Goal: Use online tool/utility: Utilize a website feature to perform a specific function

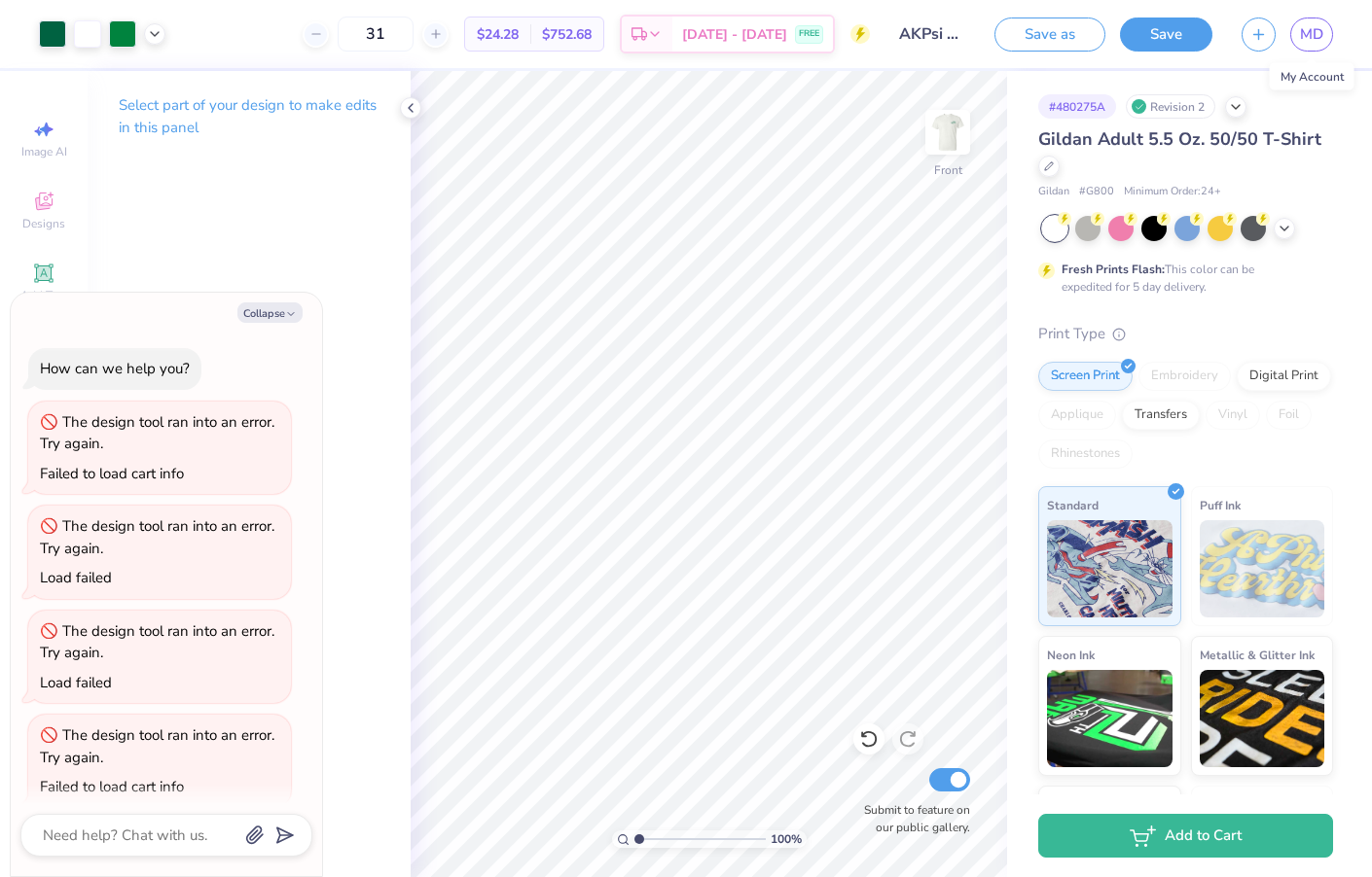
scroll to position [520, 0]
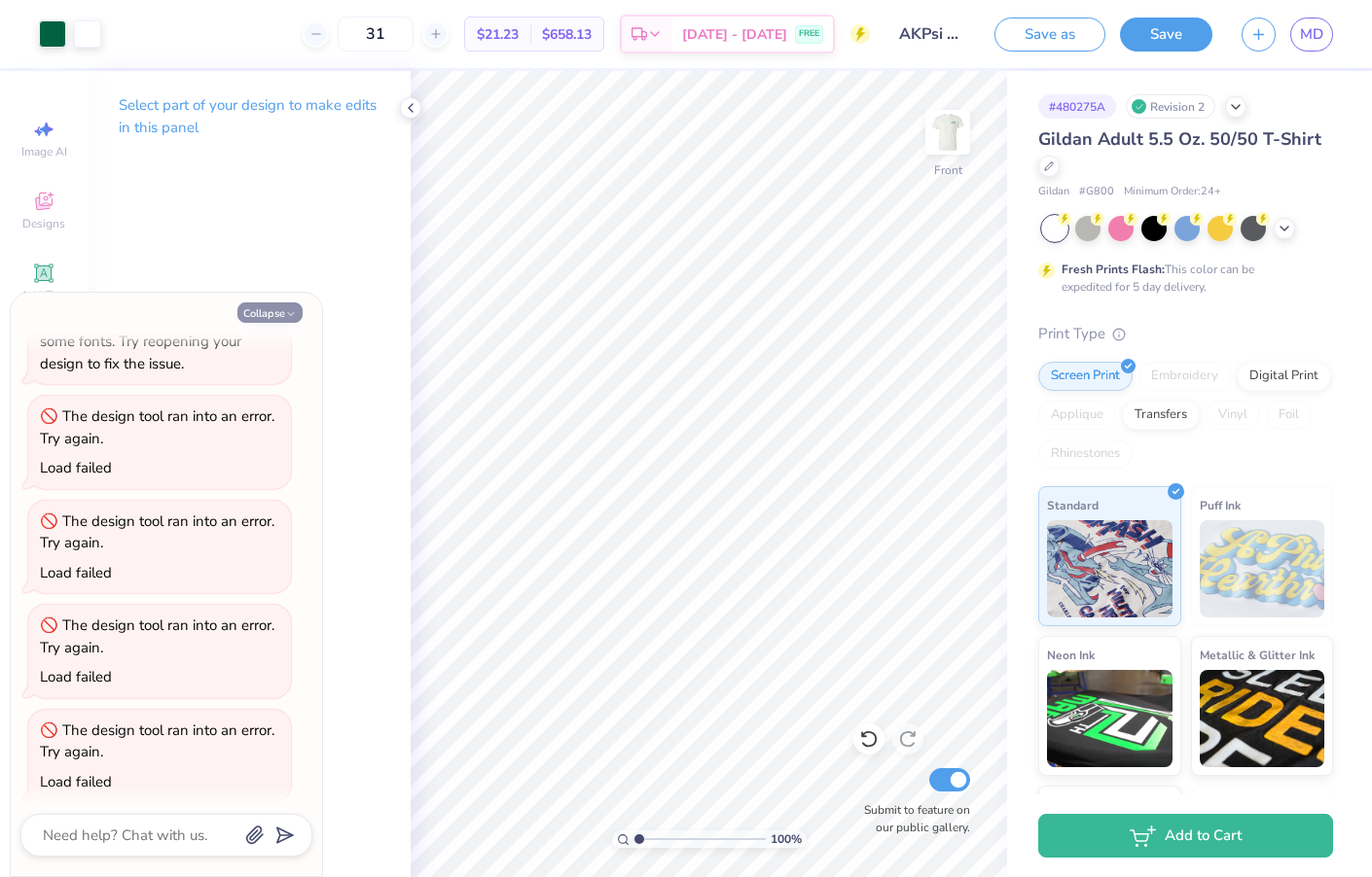
click at [292, 308] on icon "button" at bounding box center [291, 314] width 12 height 12
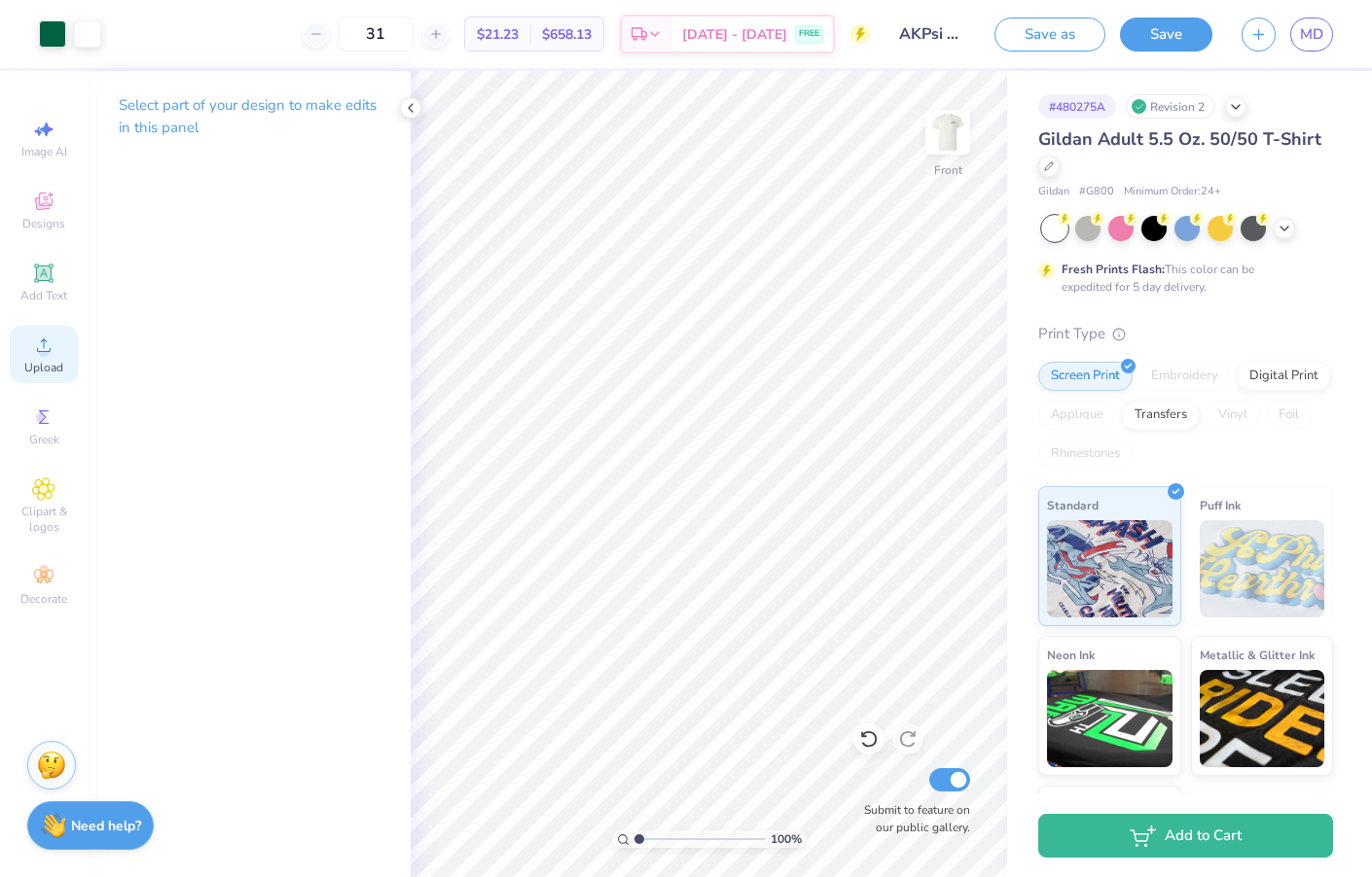
click at [60, 364] on span "Upload" at bounding box center [43, 367] width 39 height 16
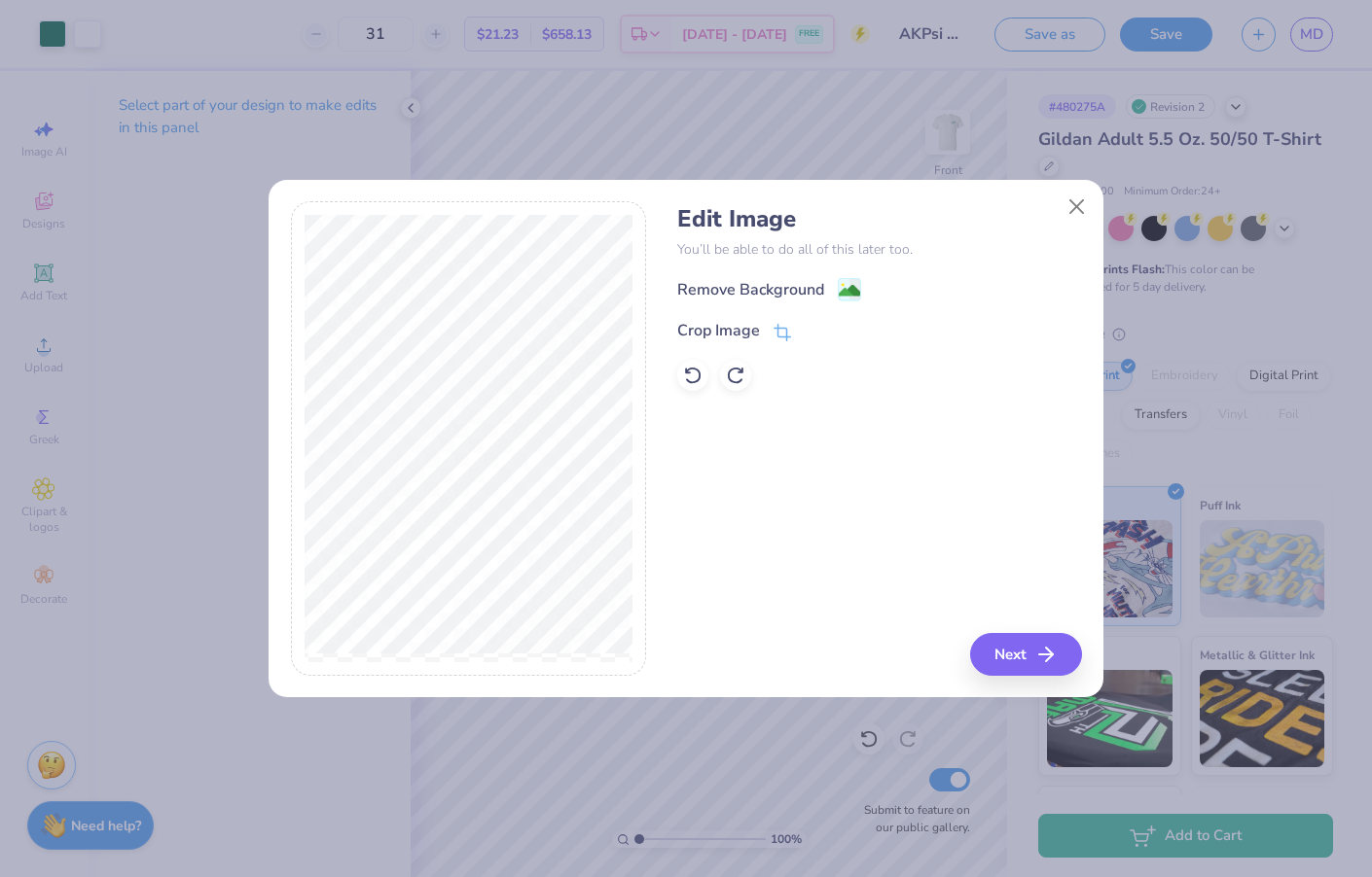
click at [204, 1] on div "Edit Image You’ll be able to do all of this later too. Remove Background Crop I…" at bounding box center [686, 438] width 1372 height 877
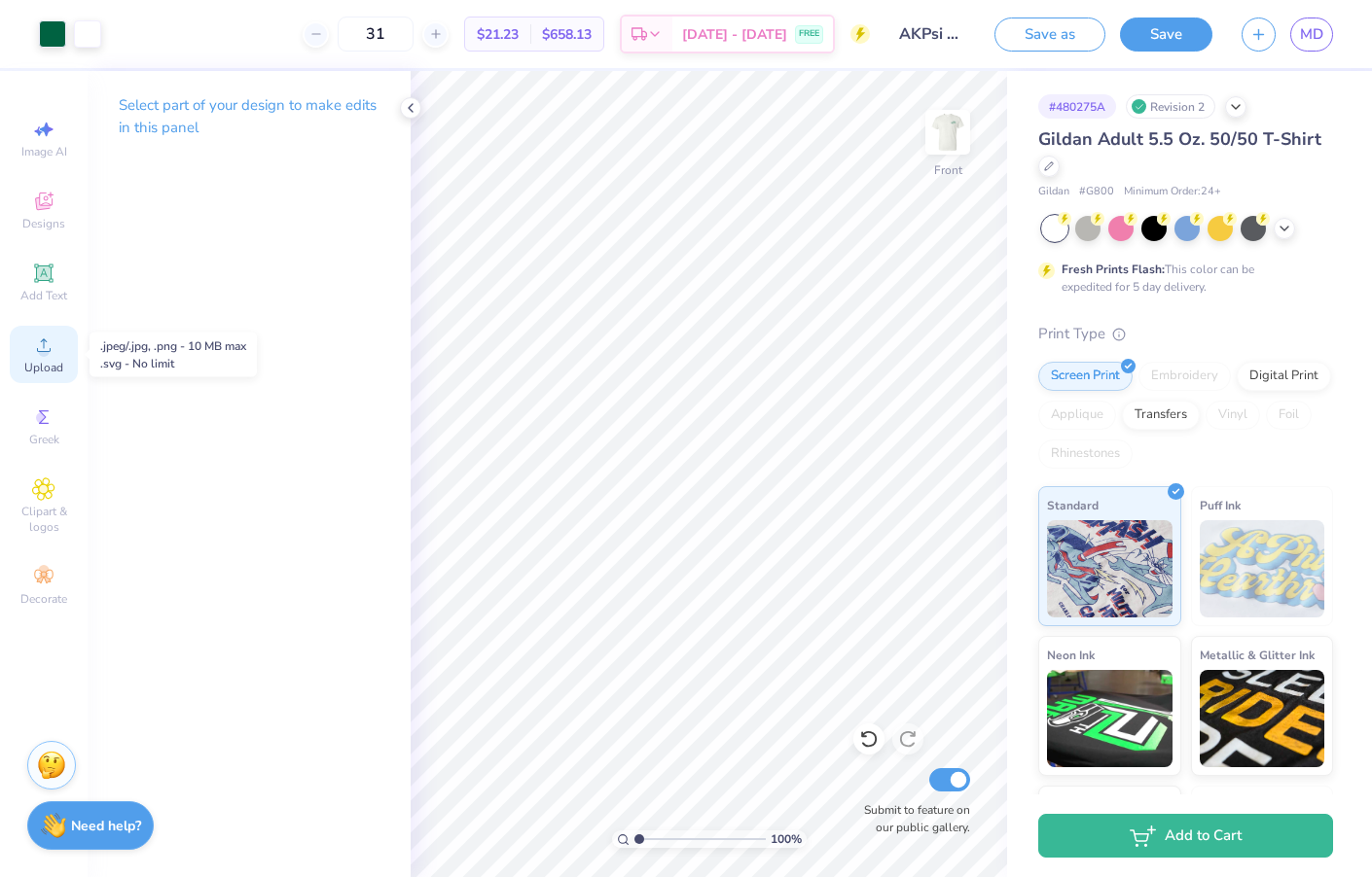
click at [47, 368] on span "Upload" at bounding box center [43, 367] width 39 height 16
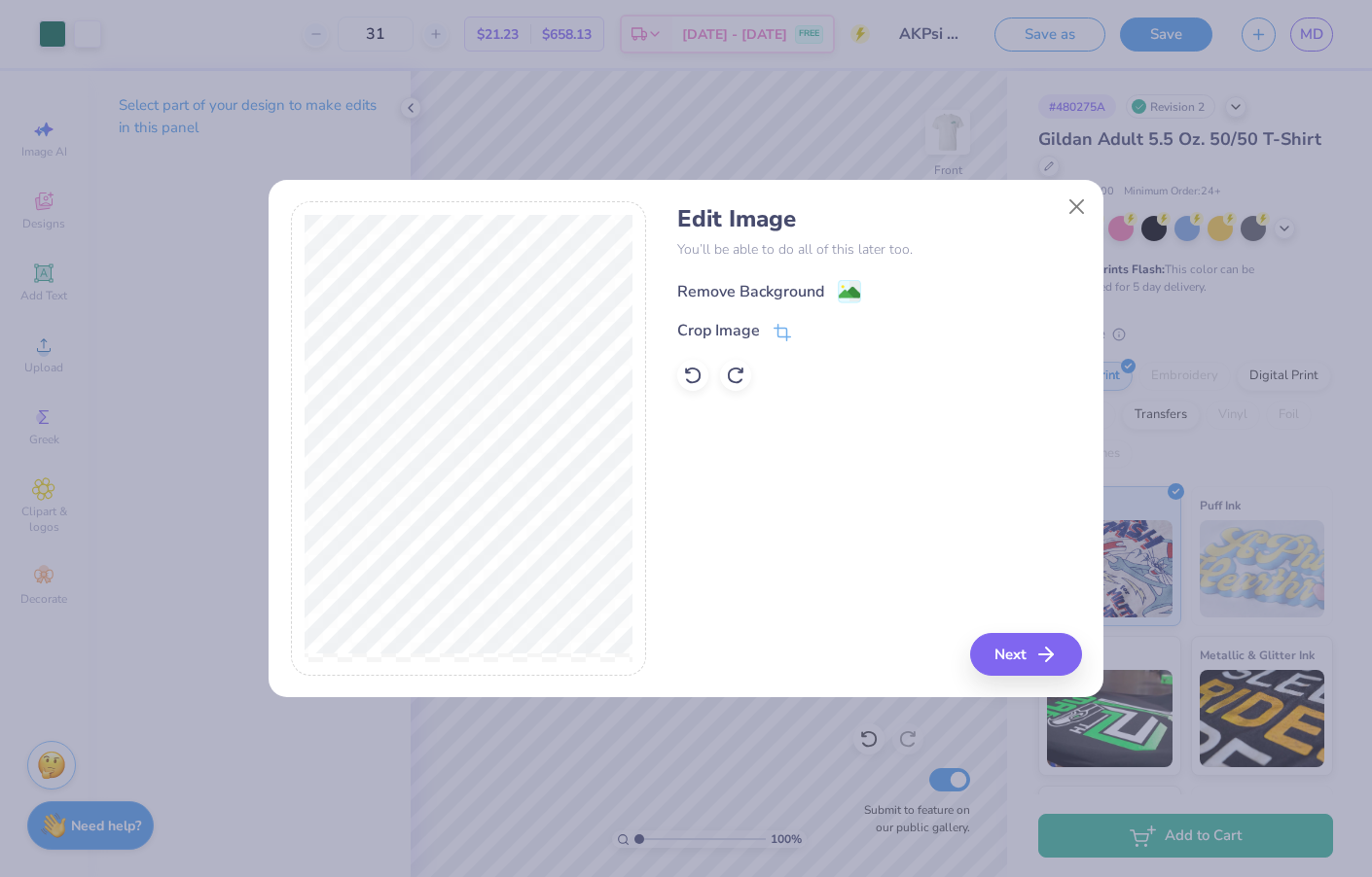
click at [780, 286] on div "Remove Background" at bounding box center [751, 292] width 147 height 24
click at [1030, 652] on button "Next" at bounding box center [1028, 654] width 112 height 43
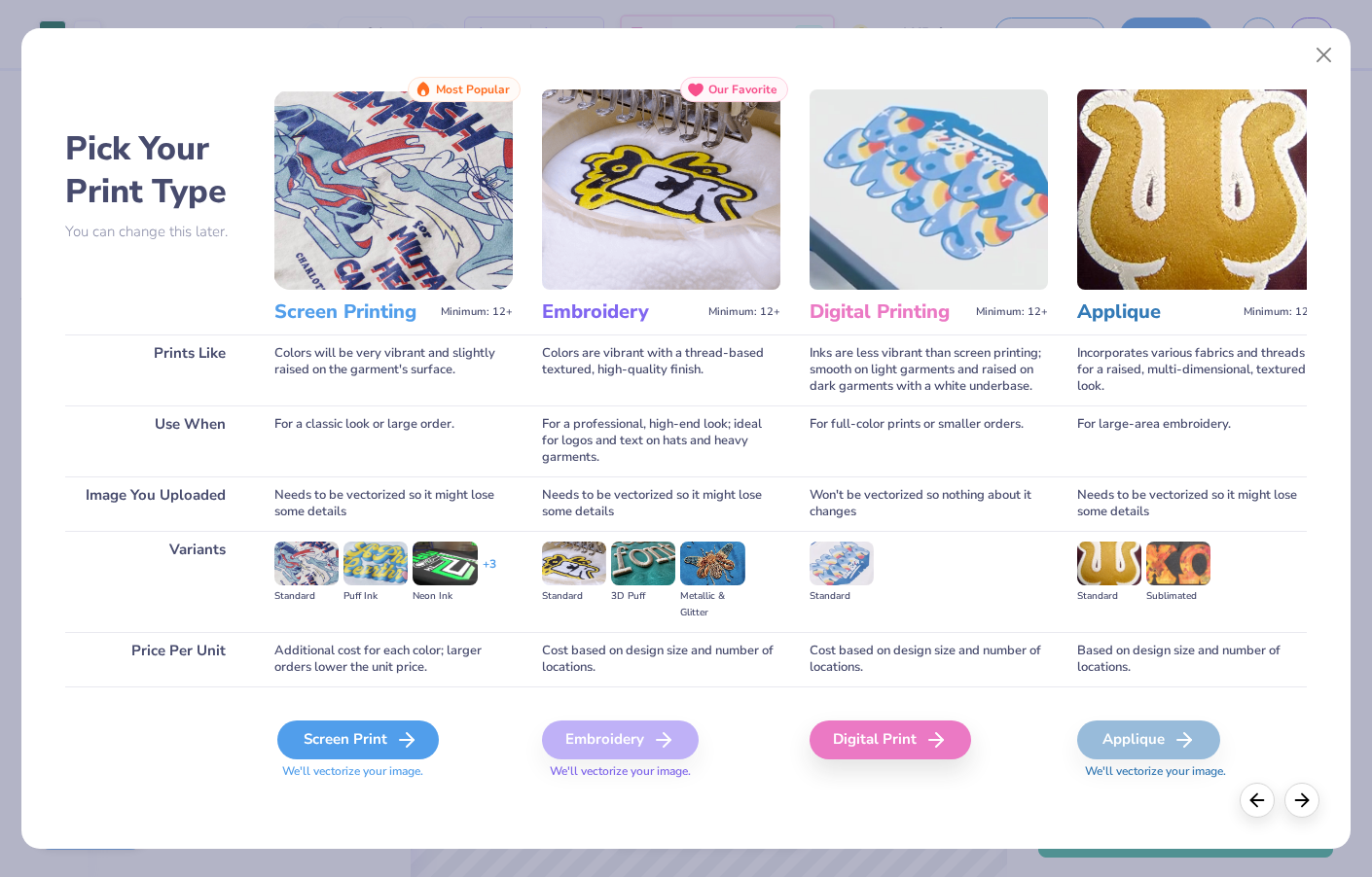
click at [316, 741] on div "Screen Print" at bounding box center [358, 740] width 162 height 39
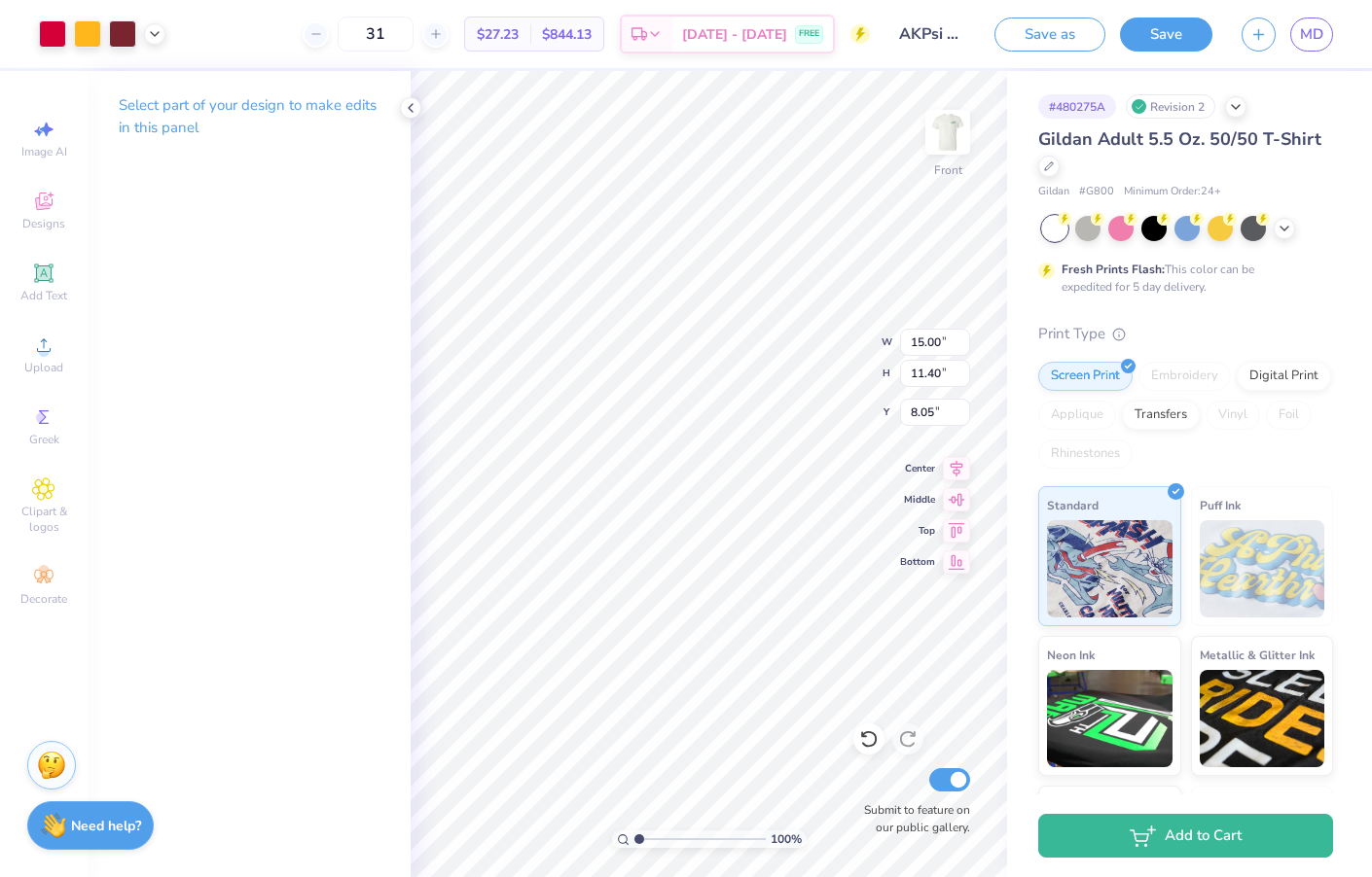
type input "5.81"
type input "4.42"
type input "15.81"
click at [117, 27] on div at bounding box center [122, 32] width 27 height 27
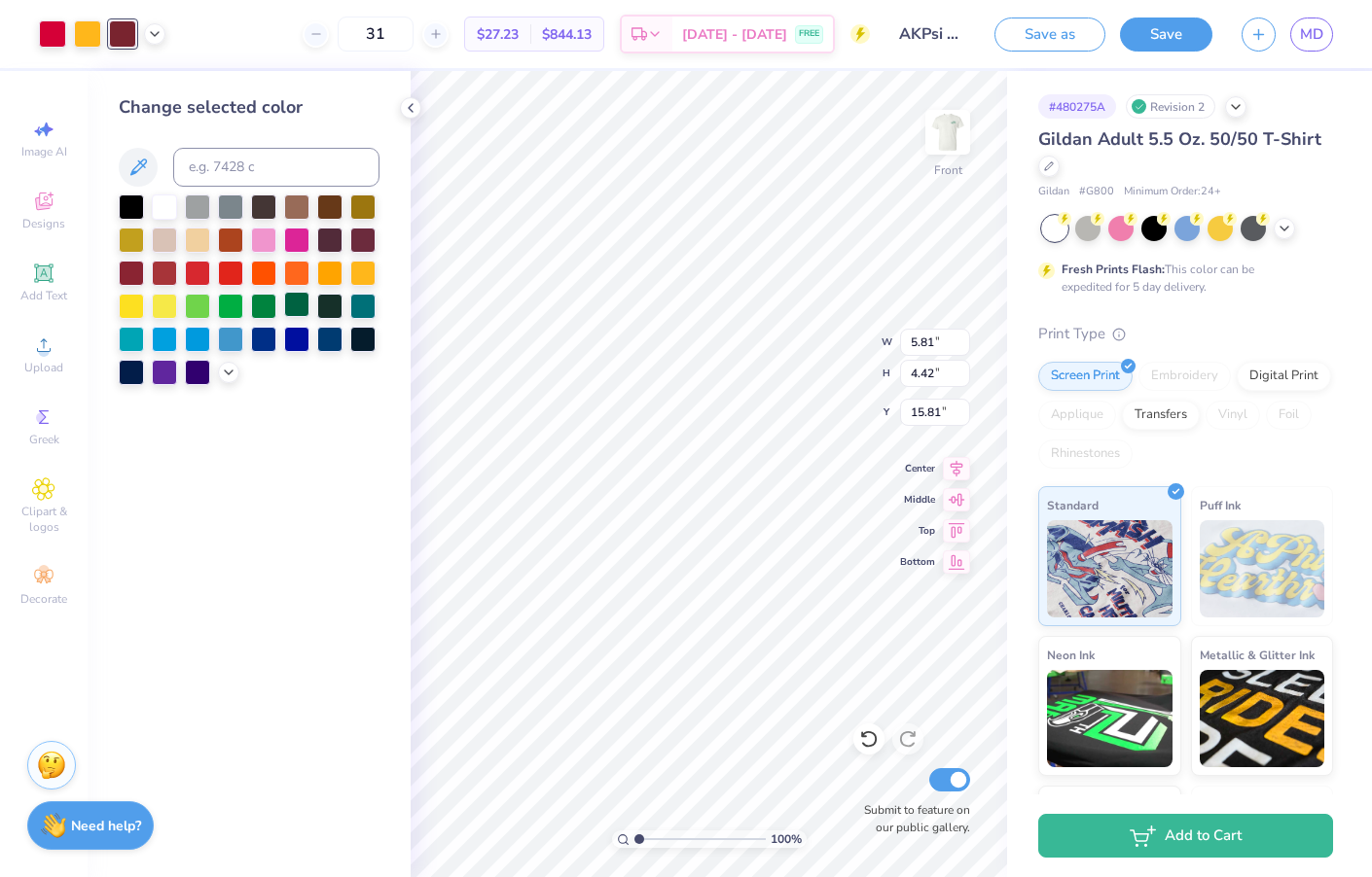
click at [303, 309] on div at bounding box center [296, 304] width 25 height 25
click at [306, 307] on div at bounding box center [296, 304] width 25 height 25
click at [95, 37] on div at bounding box center [86, 32] width 27 height 27
click at [291, 315] on div at bounding box center [296, 304] width 25 height 25
click at [58, 29] on div at bounding box center [52, 32] width 27 height 27
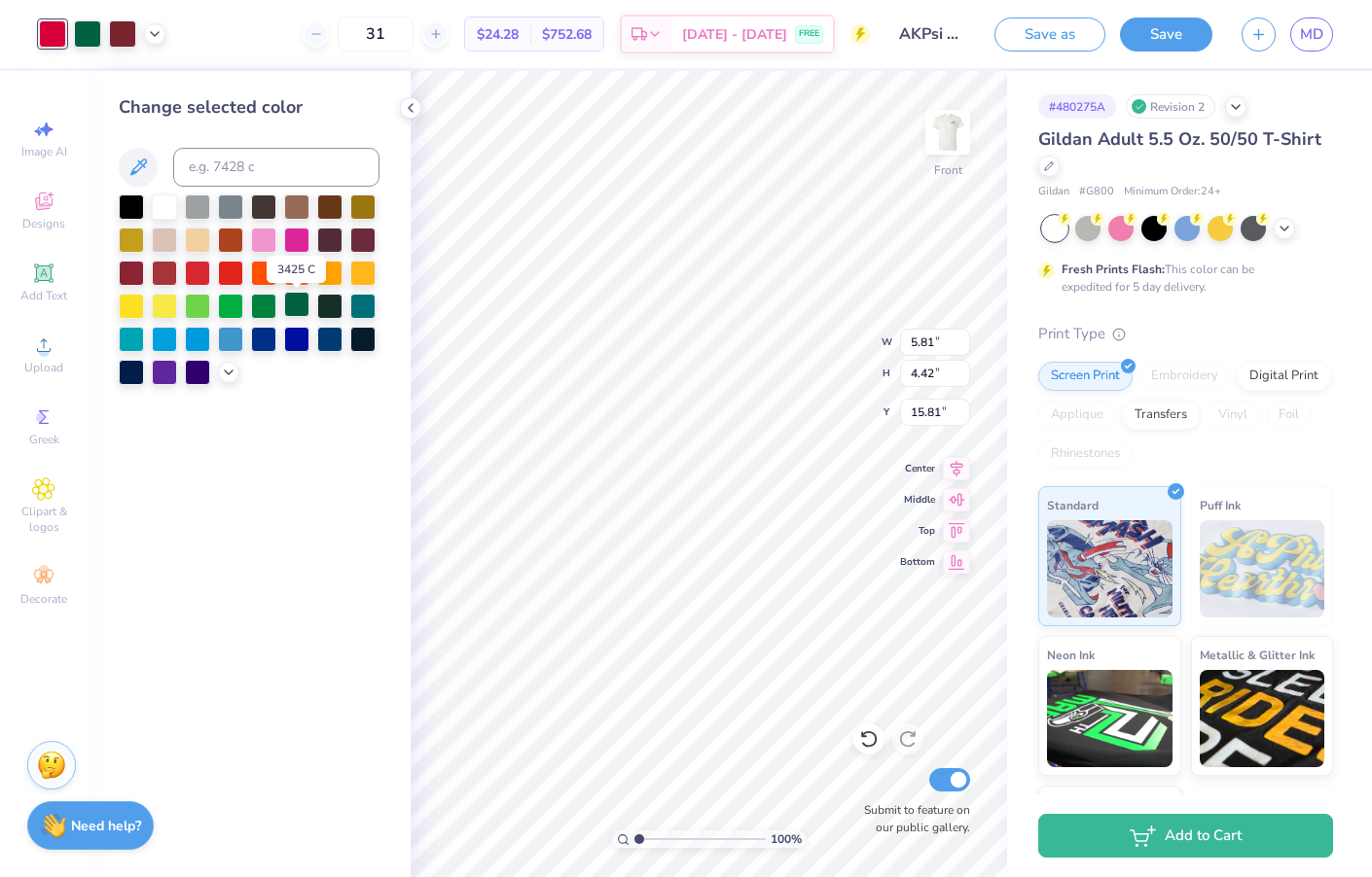
click at [303, 305] on div at bounding box center [296, 304] width 25 height 25
type input "3.31"
type input "2.51"
type input "15.21"
click at [1027, 473] on div "# 480275A Revision 2 Gildan Adult 5.5 Oz. 50/50 T-Shirt Gildan # G800 Minimum O…" at bounding box center [1188, 498] width 365 height 855
